Goal: Find specific page/section: Find specific page/section

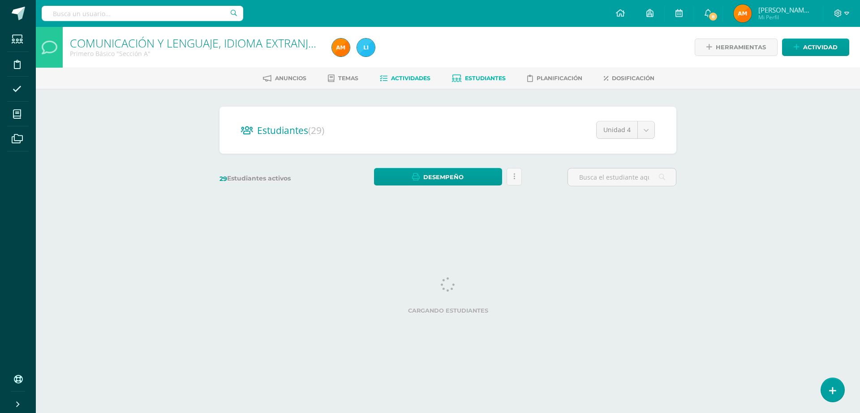
click at [419, 82] on link "Actividades" at bounding box center [405, 78] width 51 height 14
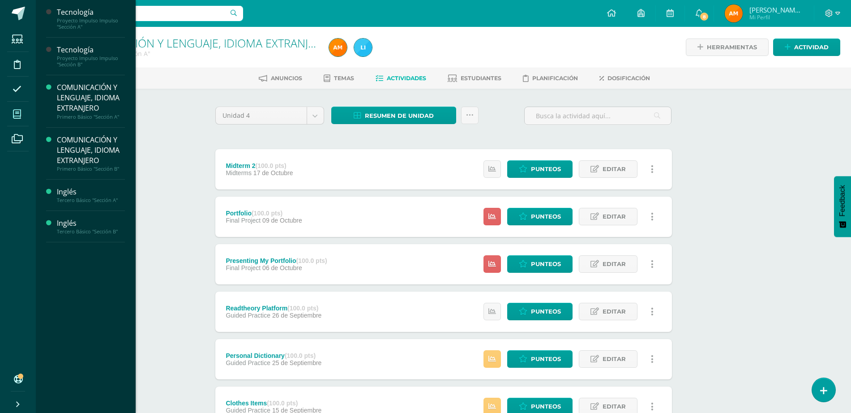
click at [27, 110] on span at bounding box center [17, 114] width 20 height 20
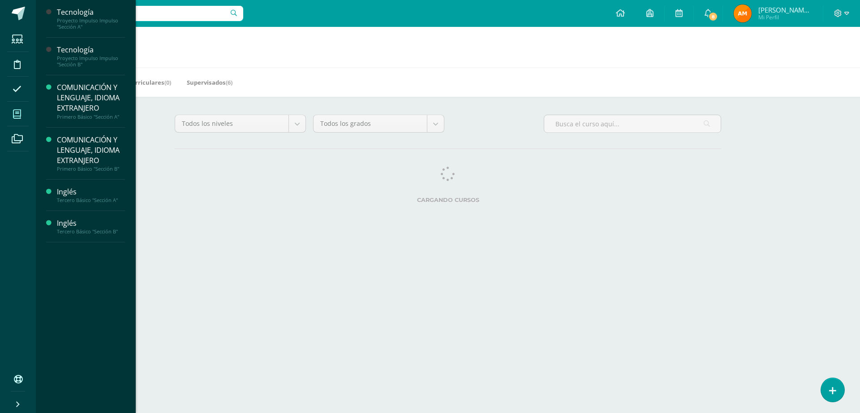
click at [21, 110] on icon at bounding box center [17, 114] width 8 height 9
click at [93, 193] on div "Inglés" at bounding box center [91, 192] width 68 height 10
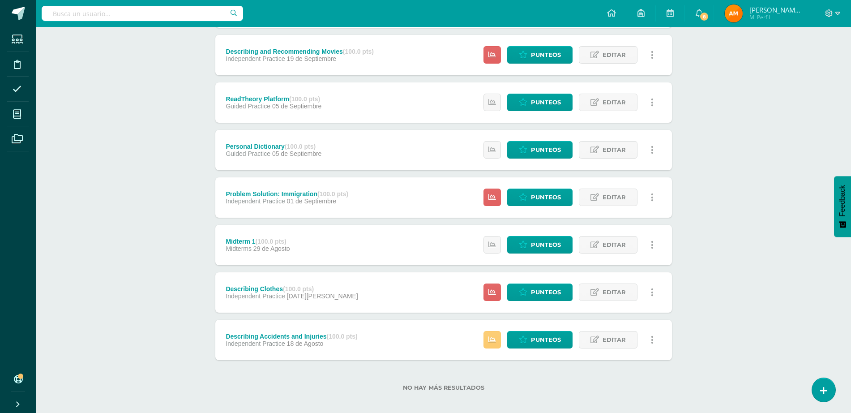
scroll to position [406, 0]
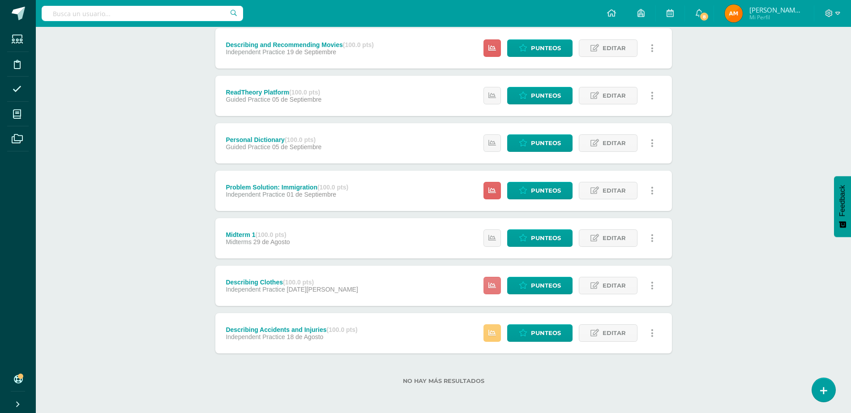
click at [497, 291] on link at bounding box center [492, 285] width 17 height 17
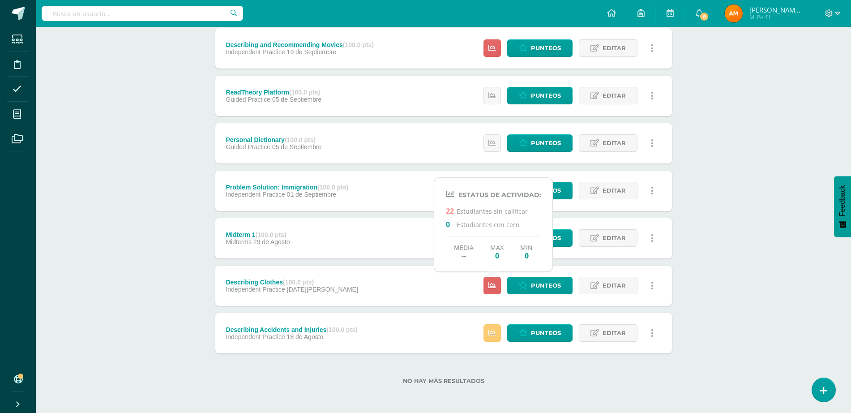
click at [458, 305] on div "Describing Clothes (100.0 pts) Independent Practice 26 de Agosto Punteos Editar…" at bounding box center [443, 286] width 457 height 40
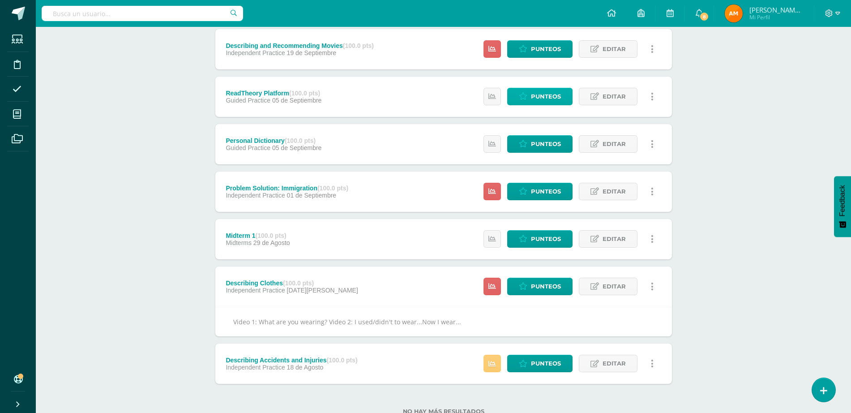
scroll to position [435, 0]
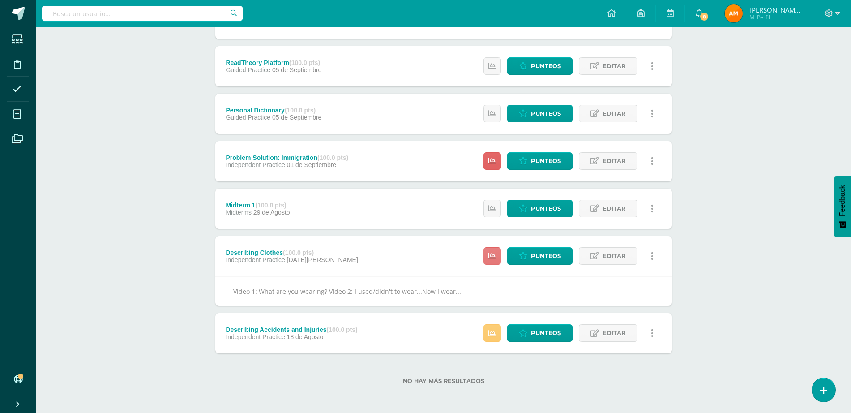
click at [491, 253] on icon at bounding box center [493, 256] width 8 height 8
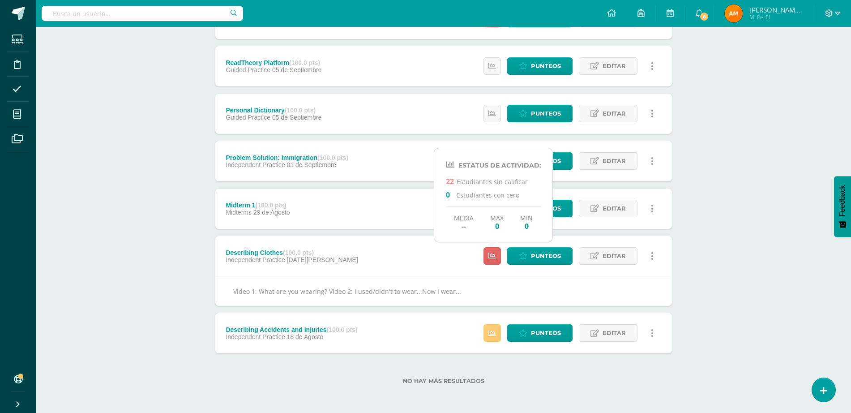
click at [497, 287] on div "Video 1: What are you wearing? Video 2: I used/didn't to wear...Now I wear..." at bounding box center [443, 291] width 457 height 30
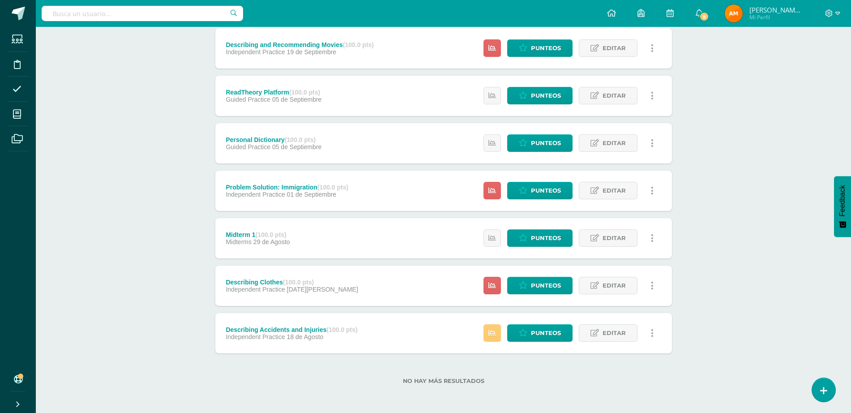
scroll to position [406, 0]
click at [493, 332] on icon at bounding box center [493, 333] width 8 height 8
click at [452, 339] on div "Describing Accidents and Injuries (100.0 pts) Independent Practice 18 de Agosto…" at bounding box center [443, 333] width 457 height 40
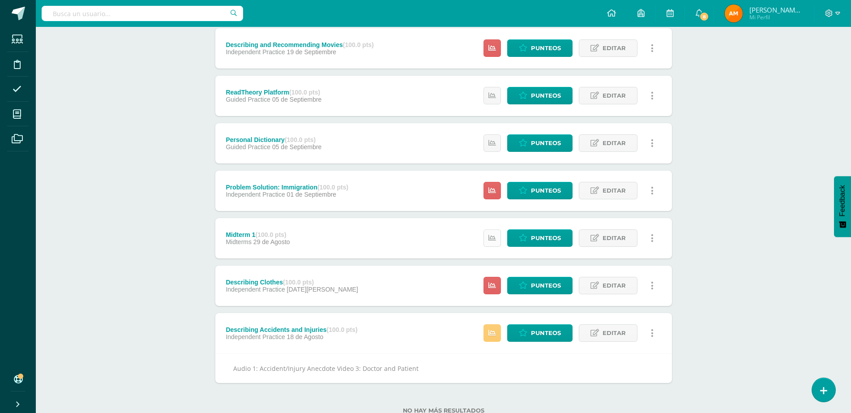
click at [490, 242] on link at bounding box center [492, 237] width 17 height 17
click at [445, 244] on div "Midterm 1 (100.0 pts) Midterms 29 de Agosto Punteos Editar Historial de activid…" at bounding box center [443, 238] width 457 height 40
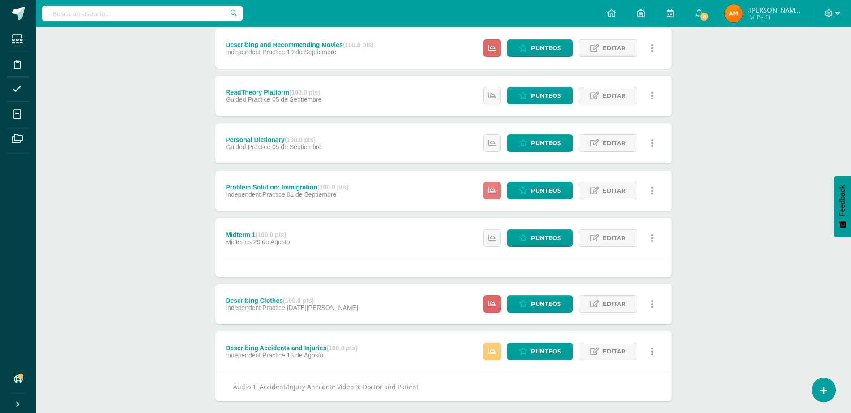
click at [493, 191] on icon at bounding box center [493, 191] width 8 height 8
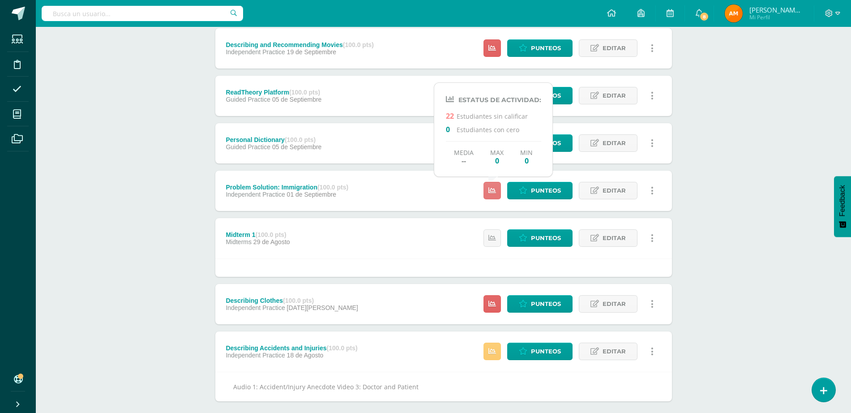
click at [493, 191] on icon at bounding box center [493, 191] width 8 height 8
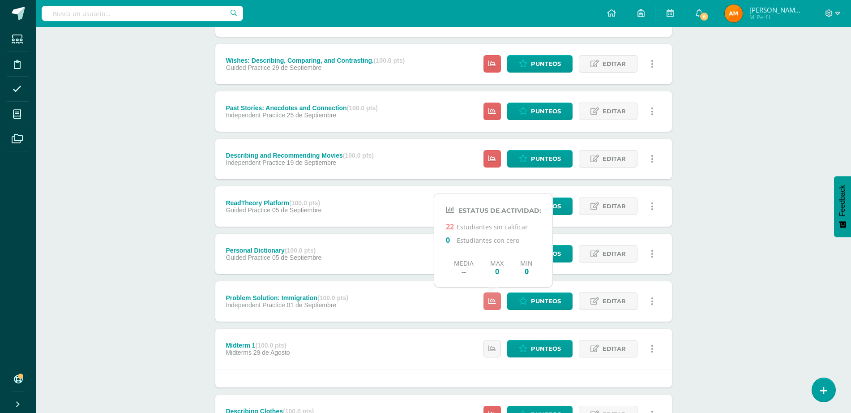
scroll to position [292, 0]
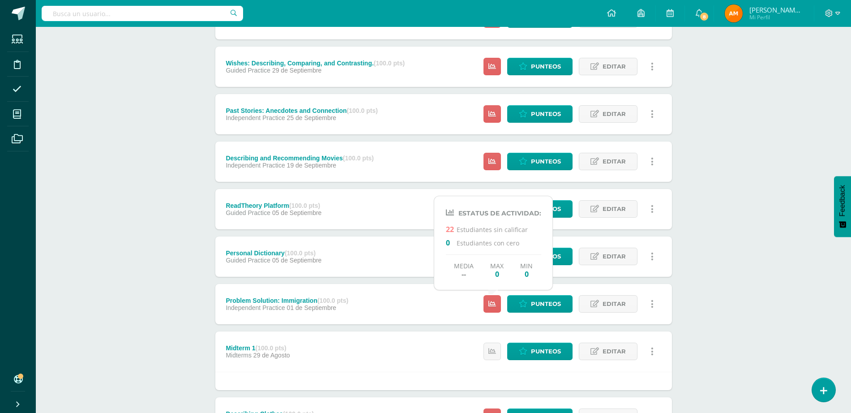
click at [395, 239] on div "Personal Dictionary (100.0 pts) Guided Practice 05 de Septiembre Estatus de Act…" at bounding box center [443, 256] width 457 height 40
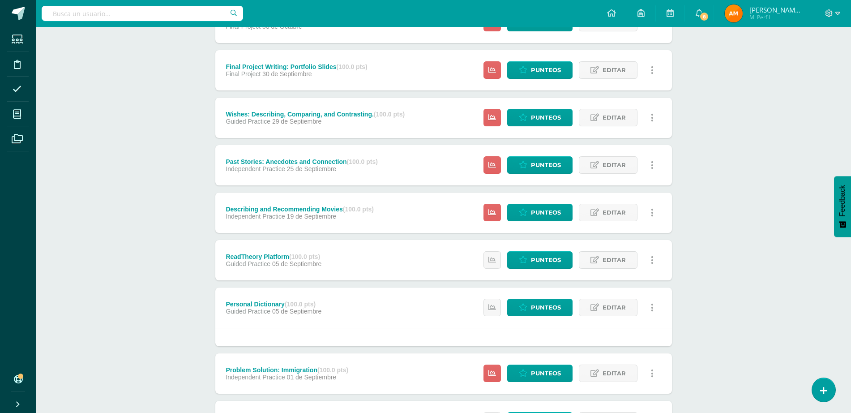
scroll to position [244, 0]
